Goal: Task Accomplishment & Management: Use online tool/utility

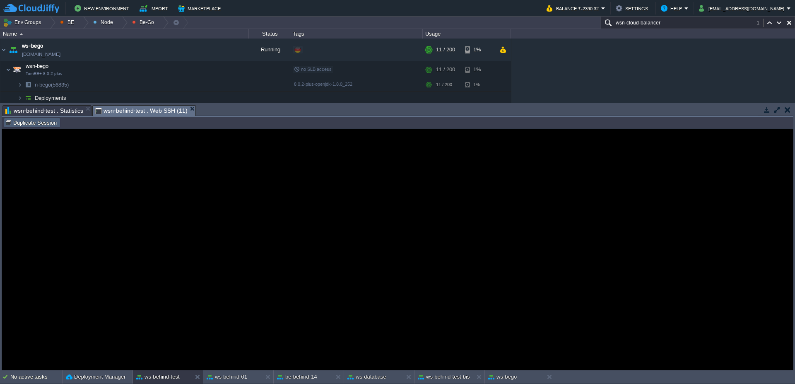
click at [35, 123] on button "Duplicate Session" at bounding box center [32, 122] width 54 height 7
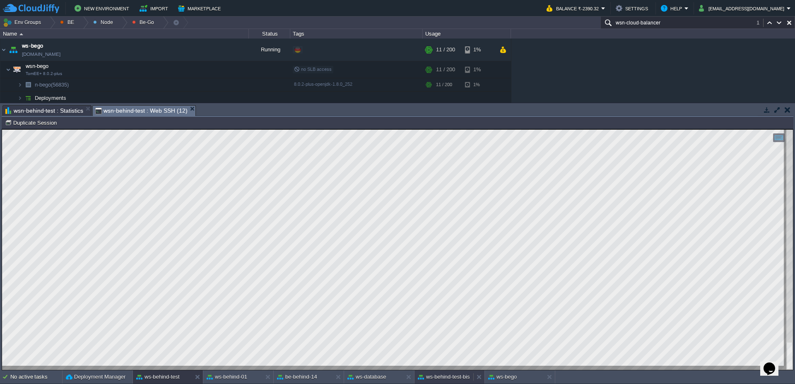
click at [455, 377] on button "ws-behind-test-bis" at bounding box center [444, 377] width 52 height 8
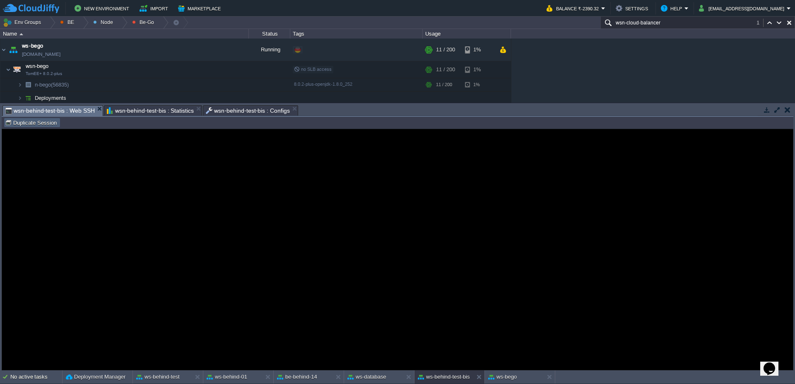
click at [44, 124] on button "Duplicate Session" at bounding box center [32, 122] width 54 height 7
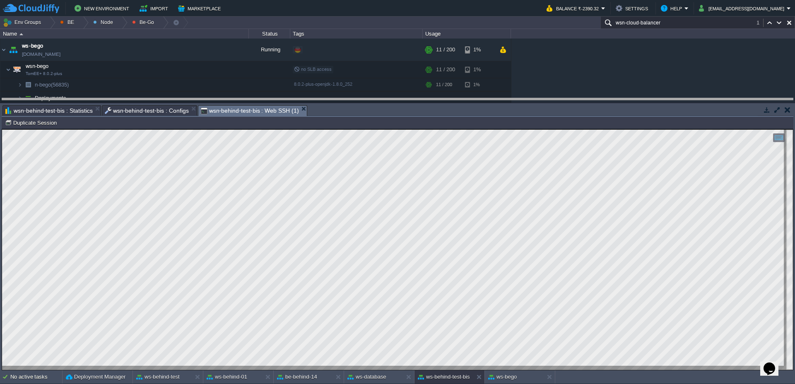
drag, startPoint x: 369, startPoint y: 112, endPoint x: 368, endPoint y: 105, distance: 7.5
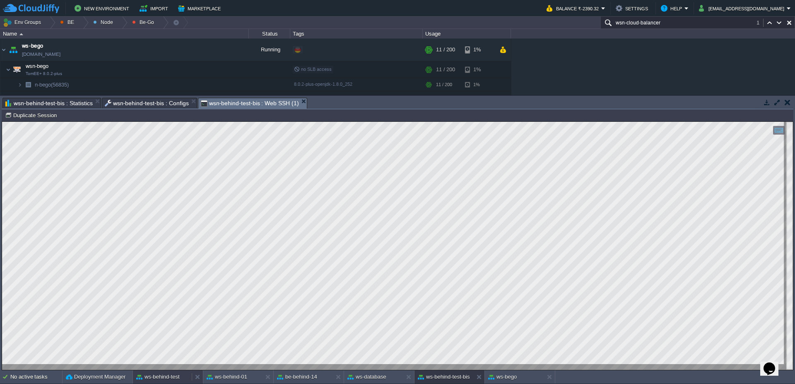
click at [163, 379] on button "ws-behind-test" at bounding box center [157, 377] width 43 height 8
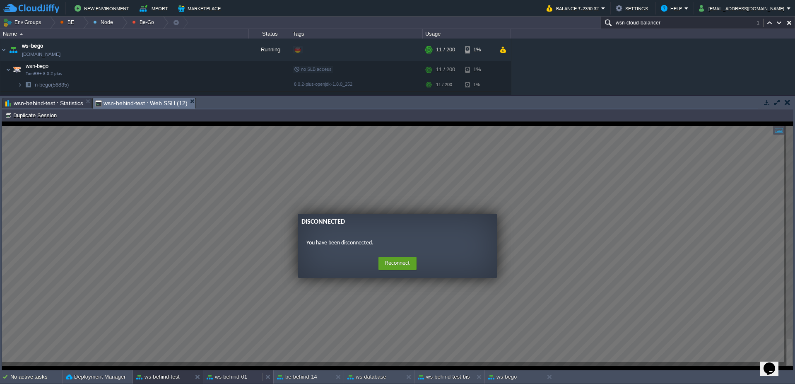
click at [230, 377] on button "ws-behind-01" at bounding box center [227, 377] width 41 height 8
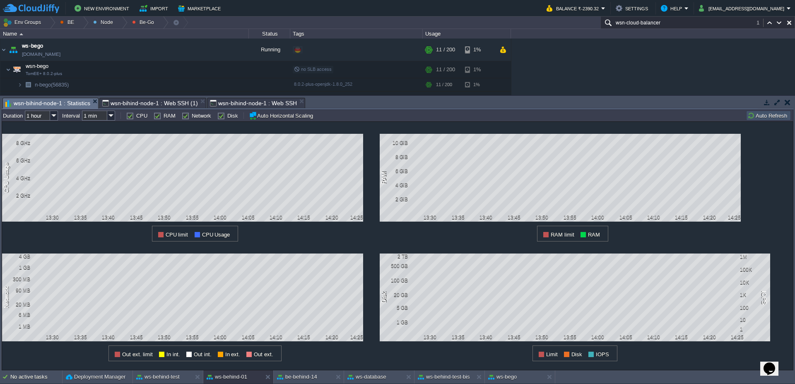
click at [754, 116] on button "Auto Refresh" at bounding box center [769, 115] width 42 height 7
click at [776, 114] on button "Auto Refresh" at bounding box center [769, 115] width 42 height 7
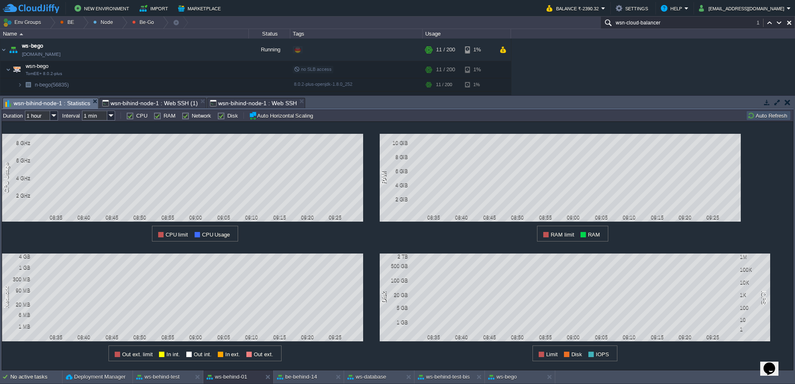
click at [776, 114] on button "Auto Refresh" at bounding box center [769, 115] width 42 height 7
